Goal: Check status: Check status

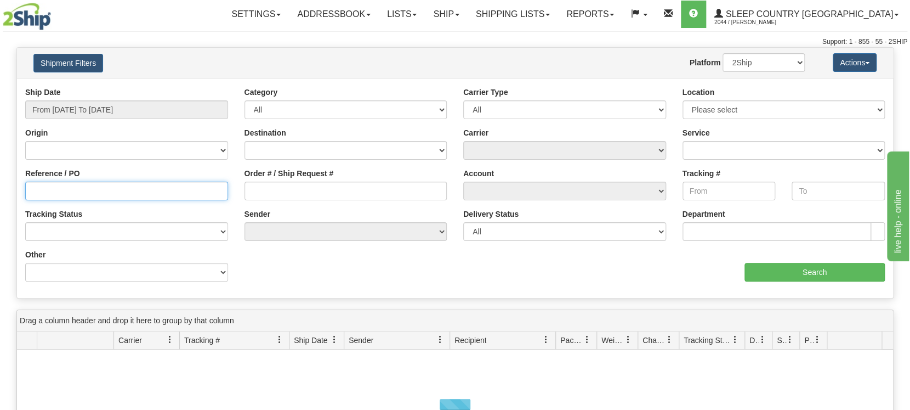
click at [121, 192] on input "Reference / PO" at bounding box center [126, 191] width 203 height 19
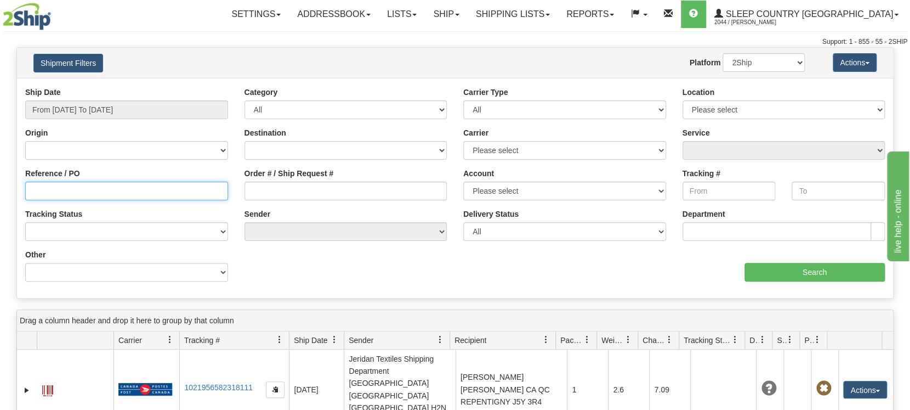
paste input "1056901"
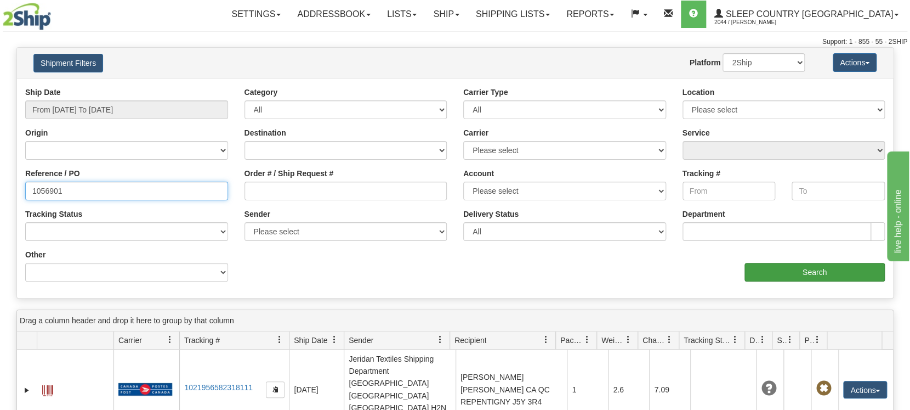
type input "1056901"
click at [783, 269] on input "Search" at bounding box center [815, 272] width 140 height 19
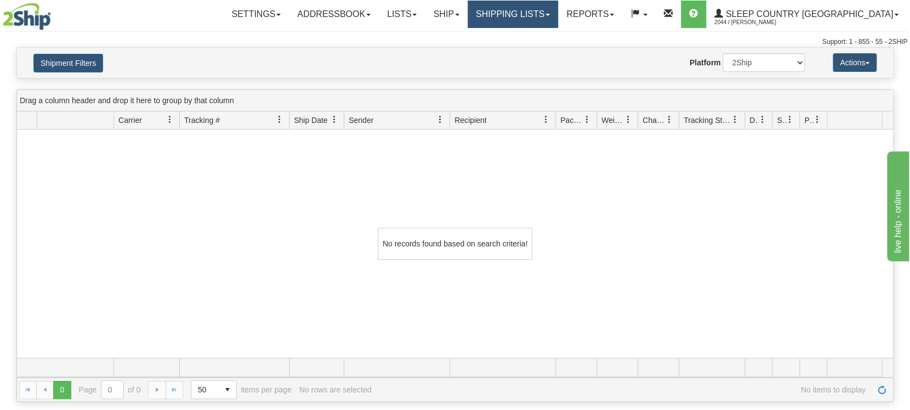
drag, startPoint x: 557, startPoint y: 18, endPoint x: 552, endPoint y: 29, distance: 12.0
click at [557, 17] on link "Shipping lists" at bounding box center [513, 14] width 90 height 27
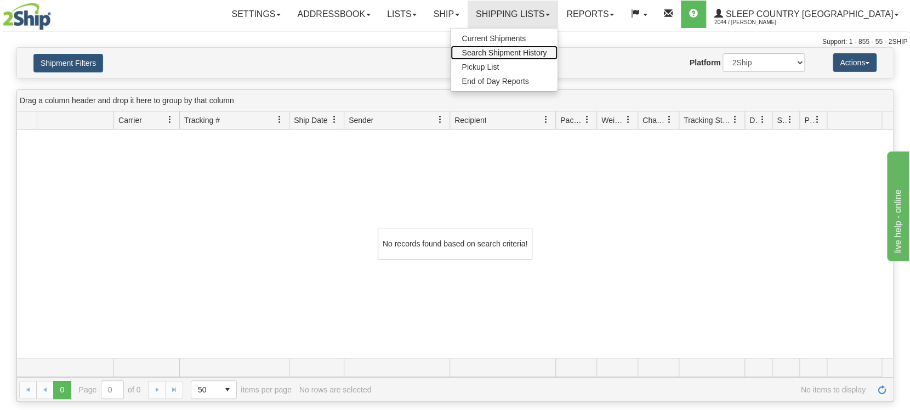
click at [547, 53] on span "Search Shipment History" at bounding box center [504, 52] width 85 height 9
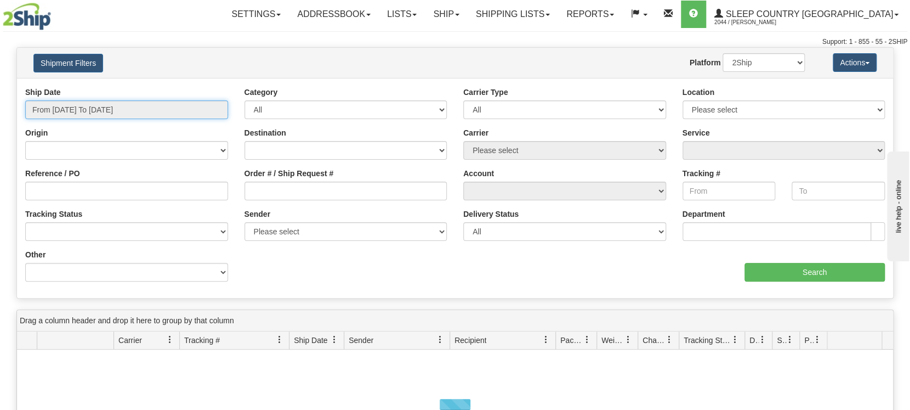
click at [138, 106] on input "From 09/11/2025 To 09/12/2025" at bounding box center [126, 109] width 203 height 19
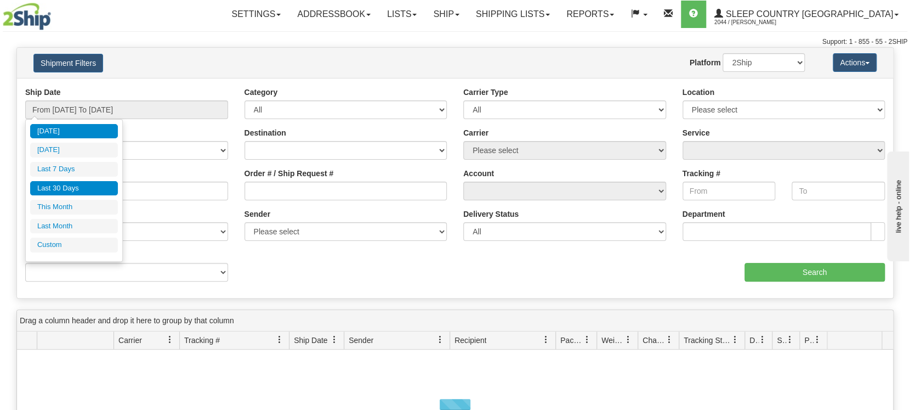
click at [89, 191] on li "Last 30 Days" at bounding box center [74, 188] width 88 height 15
type input "From [DATE] To [DATE]"
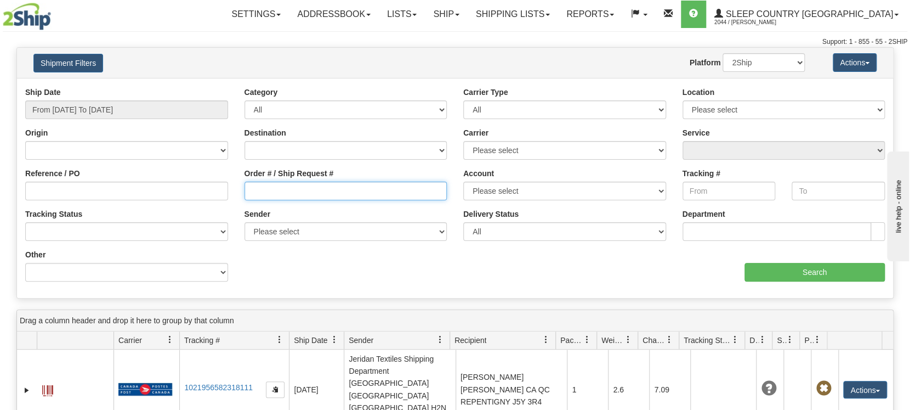
click at [282, 191] on input "Order # / Ship Request #" at bounding box center [346, 191] width 203 height 19
paste input "1056901"
type input "1056901"
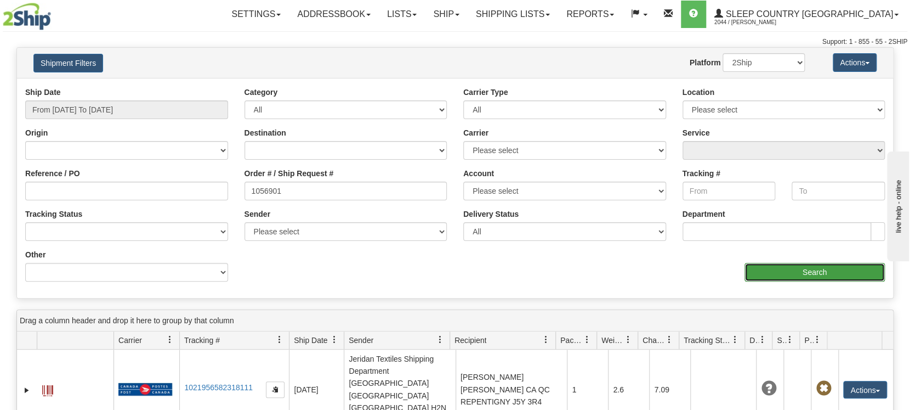
click at [811, 278] on input "Search" at bounding box center [815, 272] width 140 height 19
